Goal: Information Seeking & Learning: Learn about a topic

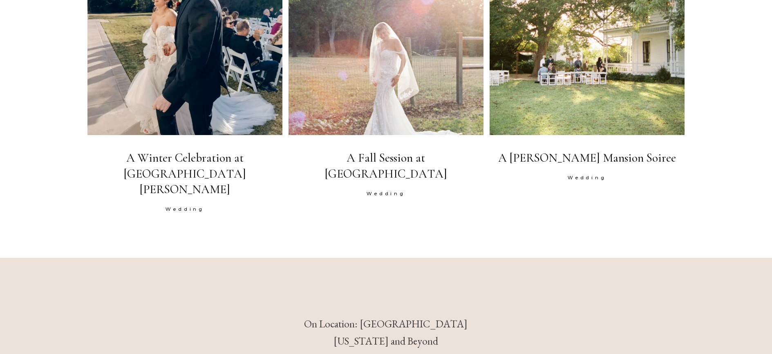
scroll to position [1704, 0]
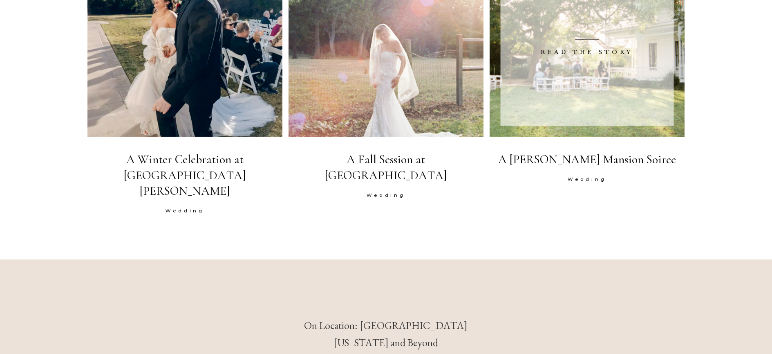
click at [546, 123] on span at bounding box center [586, 39] width 173 height 173
click at [584, 181] on span "A [PERSON_NAME] Mansion Soiree Wedding" at bounding box center [587, 169] width 195 height 34
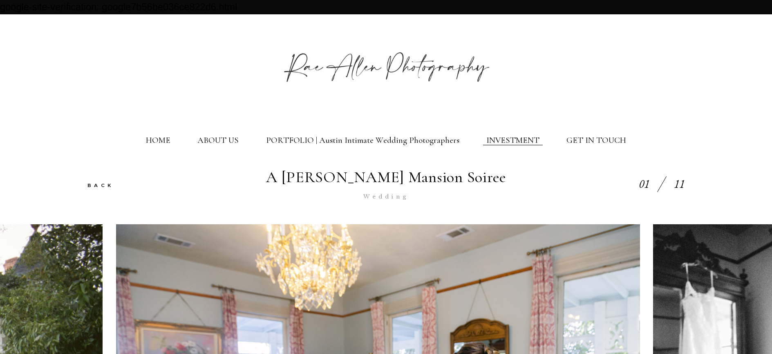
click at [513, 143] on link "INVESTMENT" at bounding box center [513, 140] width 53 height 10
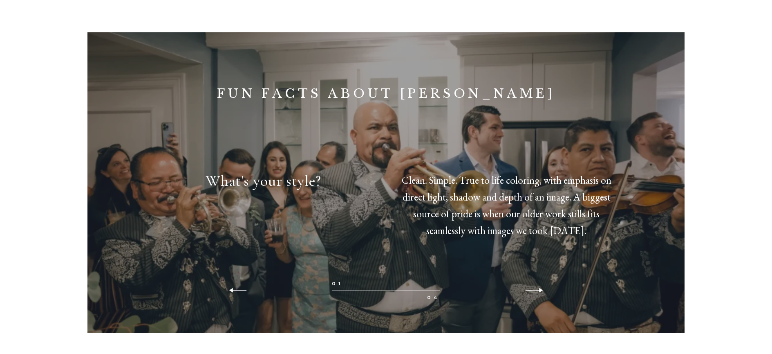
scroll to position [1527, 0]
